Goal: Use online tool/utility: Utilize a website feature to perform a specific function

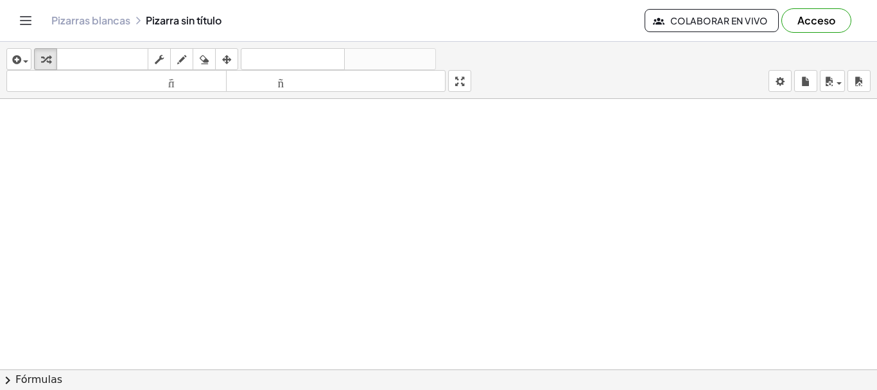
scroll to position [282, 105]
click at [115, 157] on div at bounding box center [390, 221] width 973 height 811
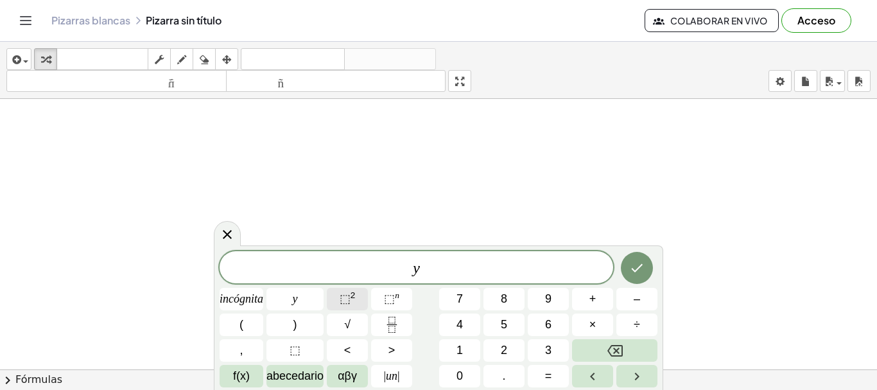
click at [350, 297] on font "⬚" at bounding box center [345, 298] width 11 height 13
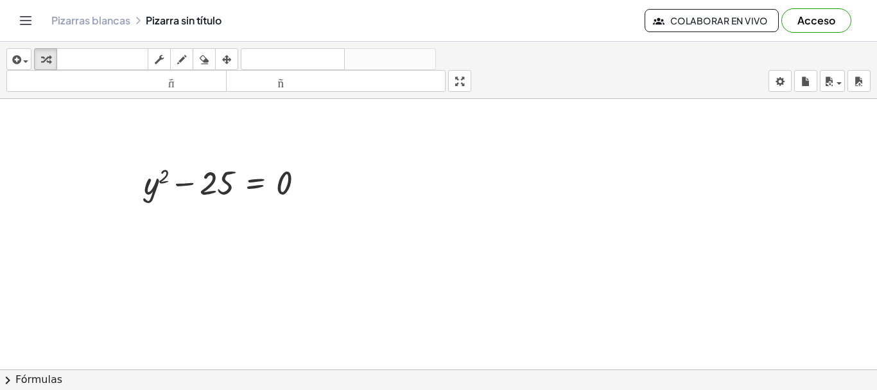
click at [471, 227] on div at bounding box center [390, 221] width 973 height 811
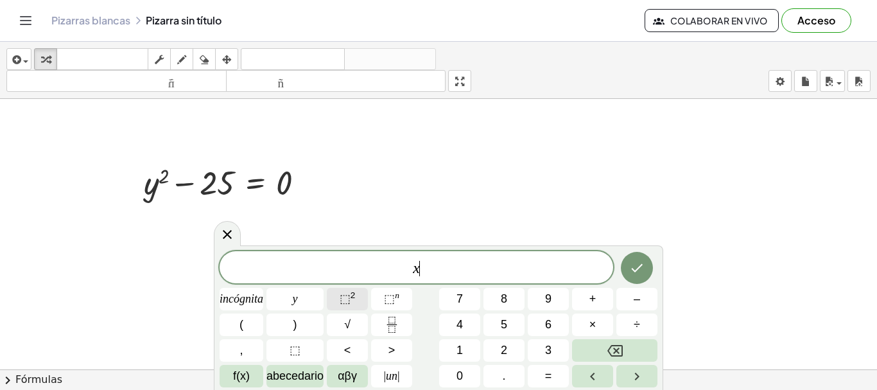
click at [348, 306] on span "⬚ 2" at bounding box center [348, 298] width 16 height 17
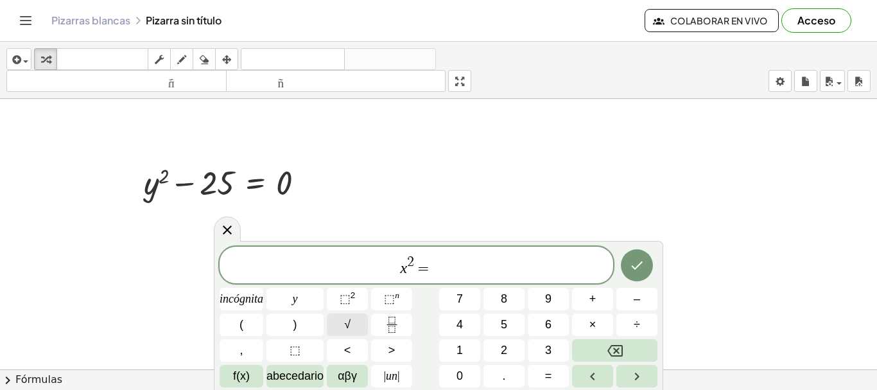
click at [365, 320] on button "√" at bounding box center [347, 324] width 41 height 22
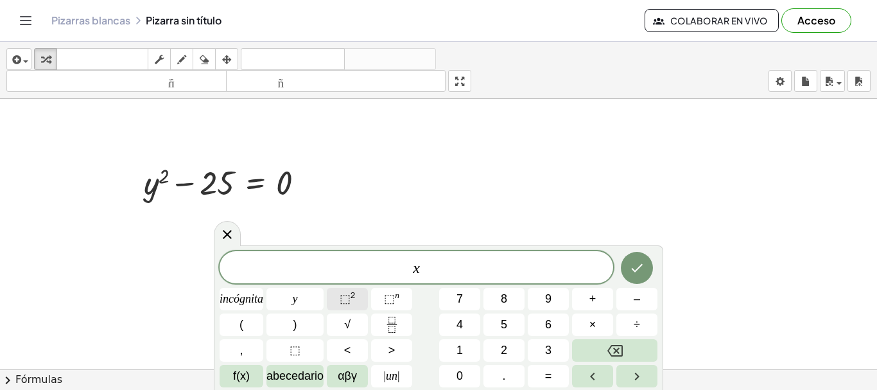
click at [352, 294] on font "2" at bounding box center [352, 295] width 5 height 10
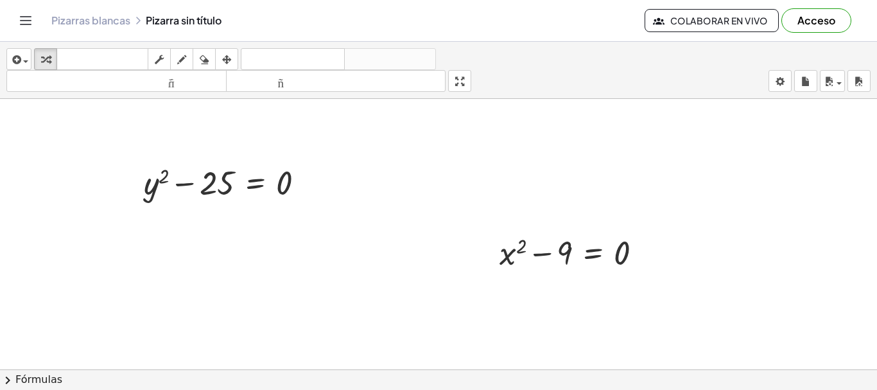
scroll to position [550, 105]
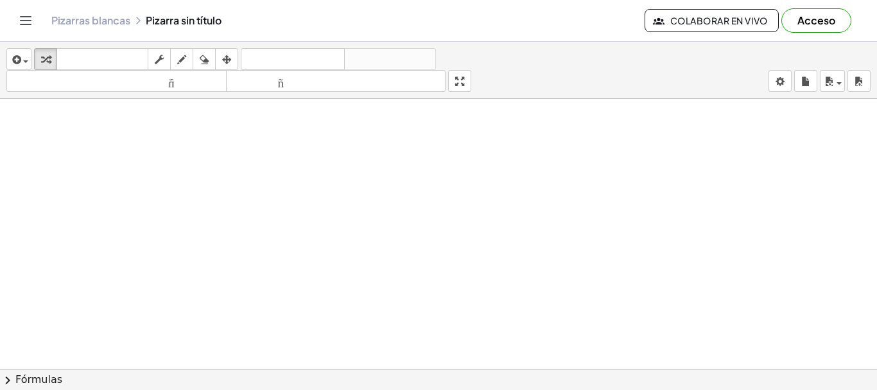
click at [231, 141] on div at bounding box center [390, 89] width 973 height 1081
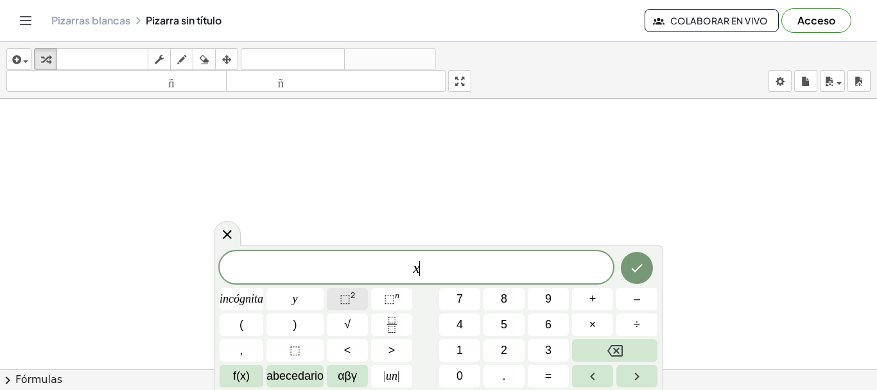
click at [342, 294] on font "⬚" at bounding box center [345, 298] width 11 height 13
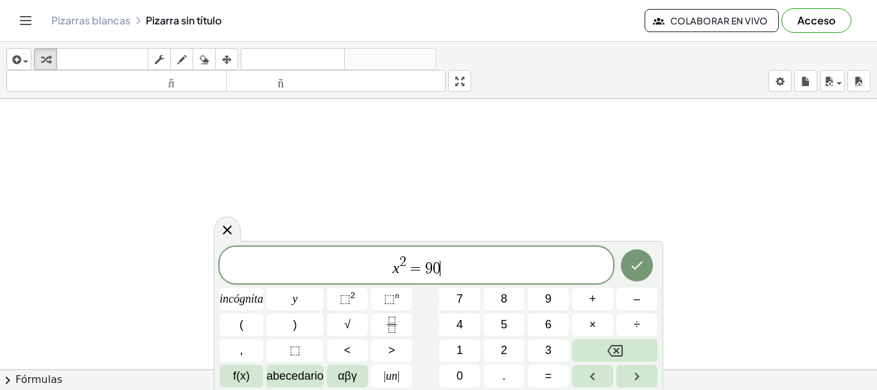
click at [401, 272] on span "x 2 = 9 0 ​" at bounding box center [417, 265] width 394 height 23
click at [411, 273] on span "=" at bounding box center [415, 268] width 19 height 15
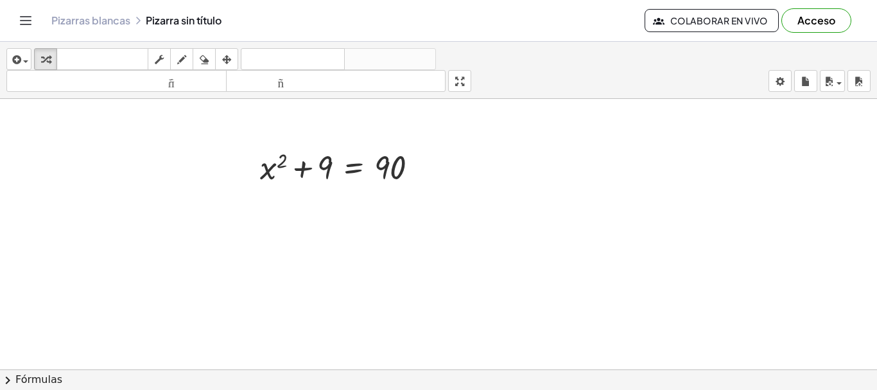
click at [628, 261] on div at bounding box center [390, 89] width 973 height 1081
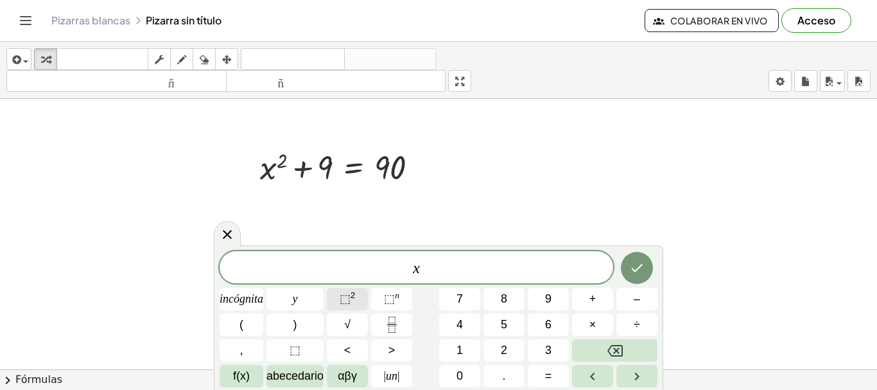
click at [360, 305] on button "⬚ 2" at bounding box center [347, 299] width 41 height 22
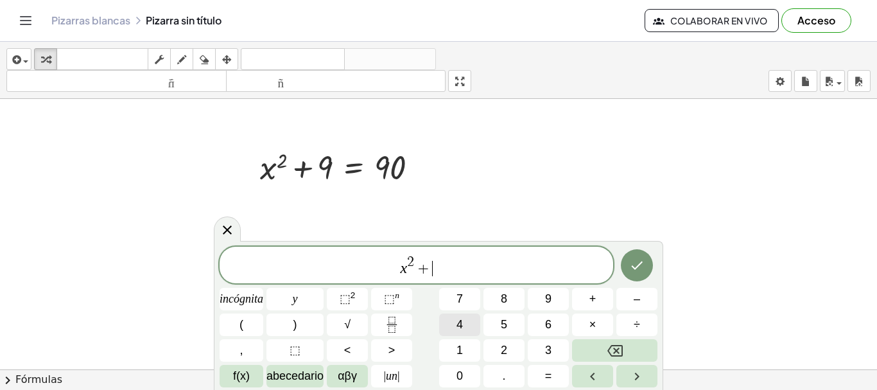
click at [448, 324] on button "4" at bounding box center [459, 324] width 41 height 22
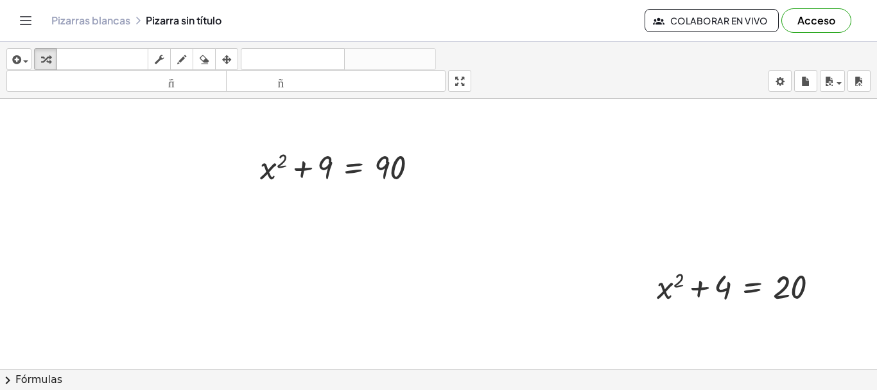
scroll to position [778, 105]
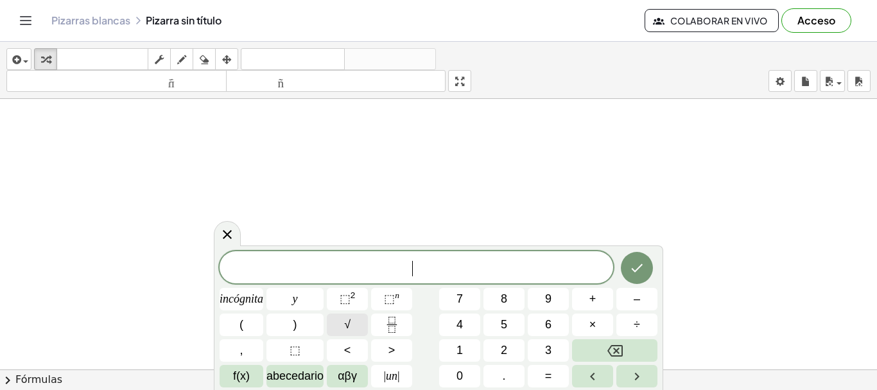
click at [348, 317] on span "√" at bounding box center [347, 324] width 6 height 17
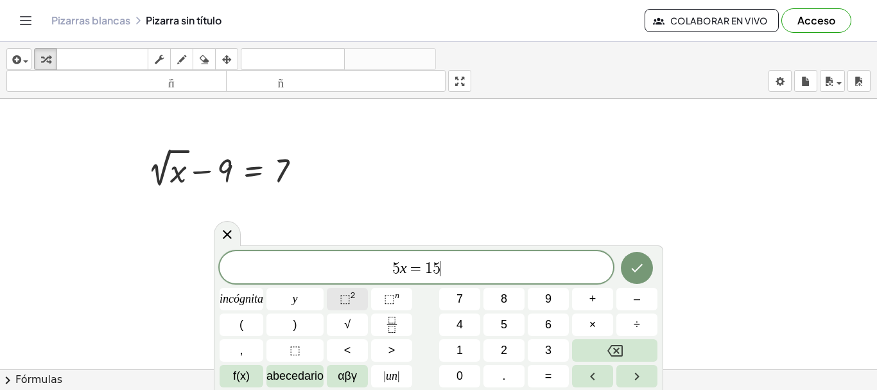
click at [356, 308] on button "⬚ 2" at bounding box center [347, 299] width 41 height 22
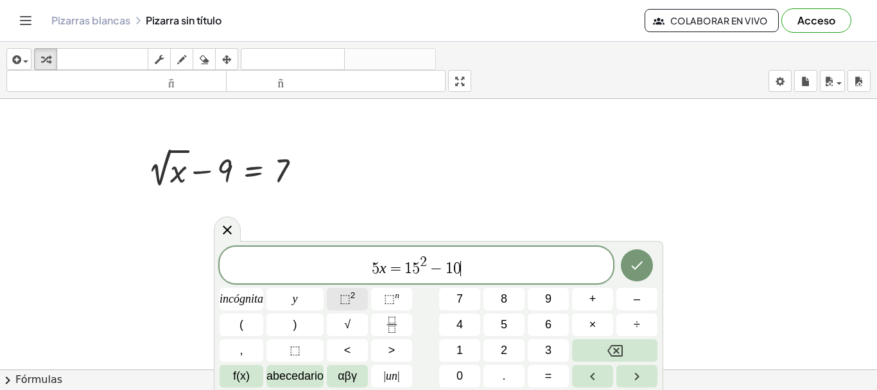
click at [340, 301] on font "⬚" at bounding box center [345, 298] width 11 height 13
click at [645, 267] on button "Hecho" at bounding box center [637, 265] width 32 height 32
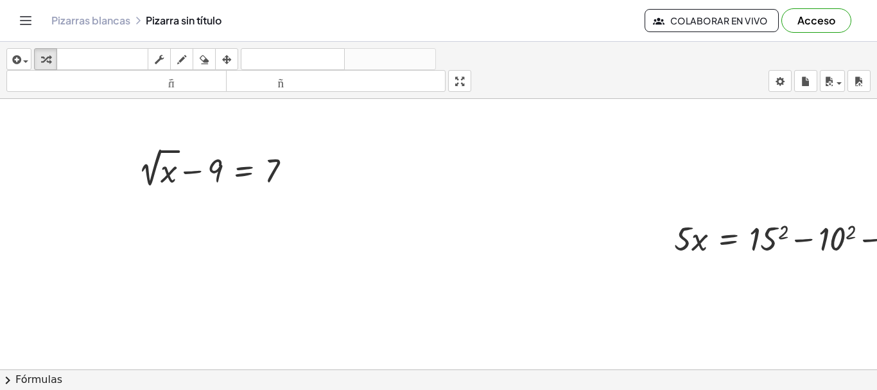
scroll to position [778, 197]
